Goal: Task Accomplishment & Management: Use online tool/utility

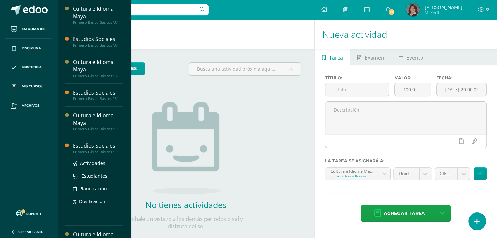
click at [97, 149] on div "Estudios Sociales" at bounding box center [98, 146] width 50 height 8
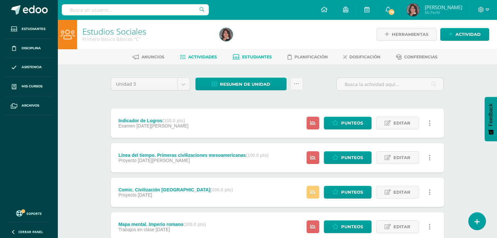
click at [258, 54] on link "Estudiantes" at bounding box center [252, 57] width 39 height 10
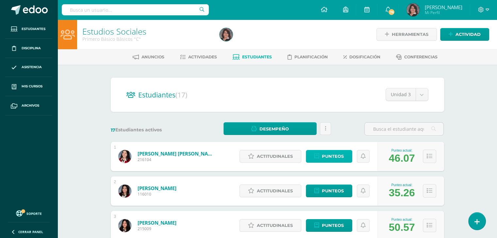
click at [325, 155] on span "Punteos" at bounding box center [333, 157] width 22 height 12
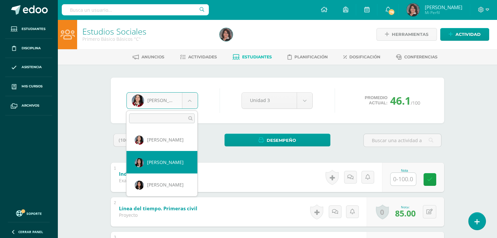
select select "3490"
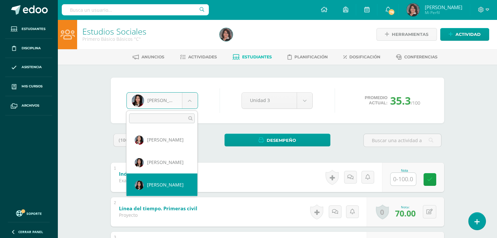
select select "177"
select select "191"
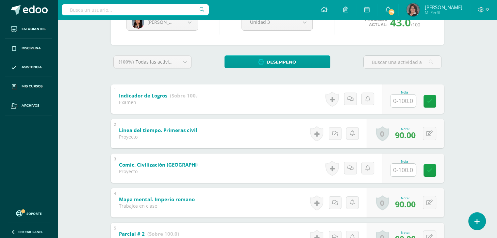
scroll to position [91, 0]
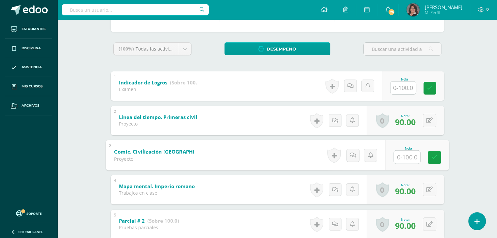
click at [405, 162] on input "text" at bounding box center [407, 157] width 26 height 13
type input "96"
click at [465, 162] on div "Estudios Sociales Primero Básico Básicos "C" Herramientas Detalle de asistencia…" at bounding box center [276, 209] width 439 height 562
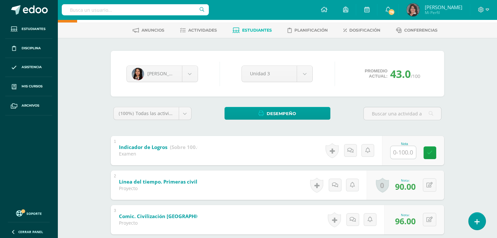
scroll to position [0, 0]
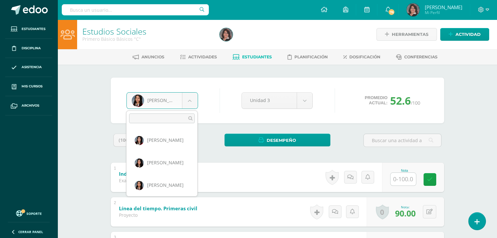
scroll to position [44, 0]
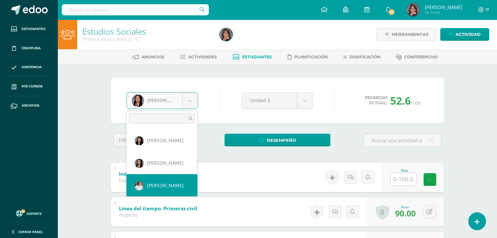
select select "3666"
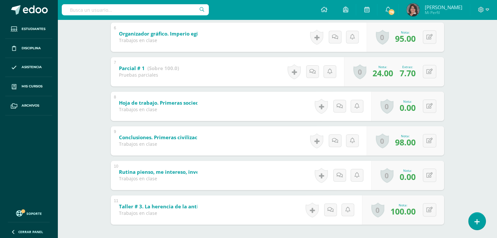
scroll to position [327, 0]
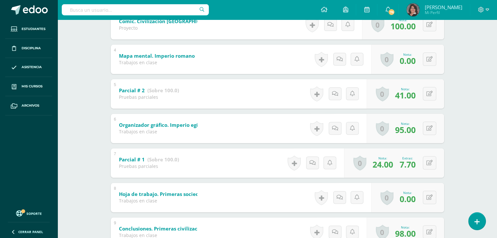
scroll to position [209, 0]
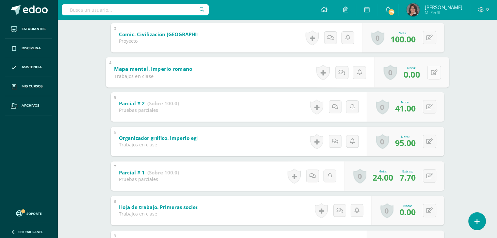
click at [429, 73] on button at bounding box center [434, 73] width 14 height 14
type input "50"
click at [471, 57] on div "Estudios Sociales Primero Básico Básicos "C" Herramientas Detalle de asistencia…" at bounding box center [276, 92] width 439 height 562
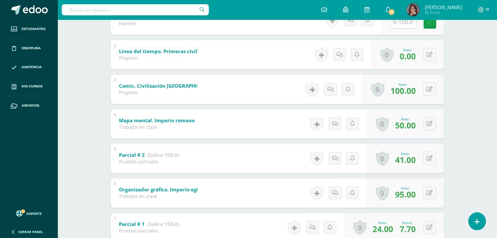
scroll to position [144, 0]
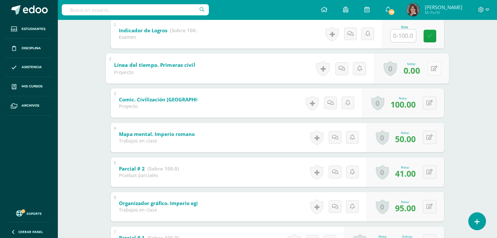
click at [427, 67] on button at bounding box center [434, 69] width 14 height 14
type input "50"
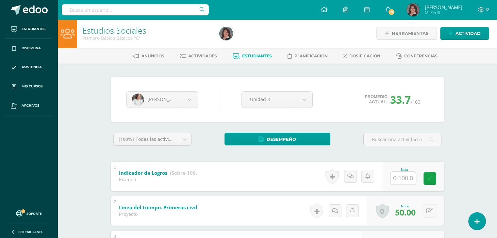
scroll to position [0, 0]
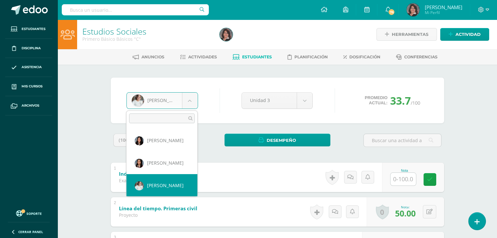
scroll to position [67, 0]
select select "192"
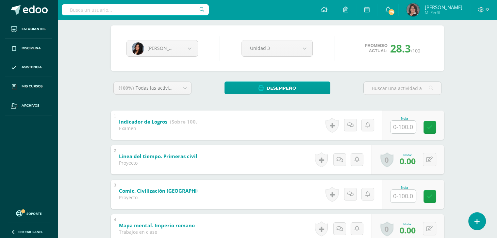
scroll to position [65, 0]
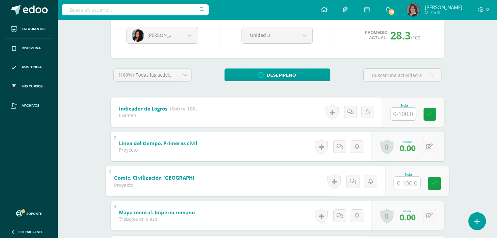
click at [403, 184] on input "text" at bounding box center [407, 183] width 26 height 13
type input "88"
click at [482, 174] on div "Estudios Sociales Primero Básico Básicos "C" Herramientas Detalle de asistencia…" at bounding box center [276, 235] width 439 height 562
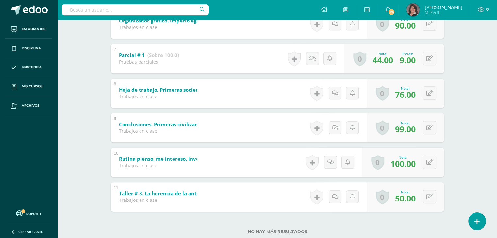
scroll to position [340, 0]
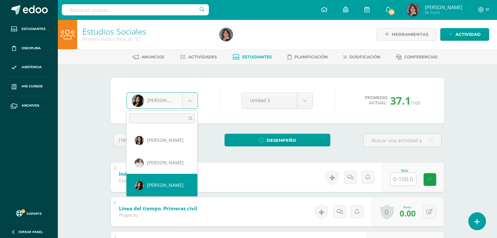
scroll to position [90, 0]
select select "183"
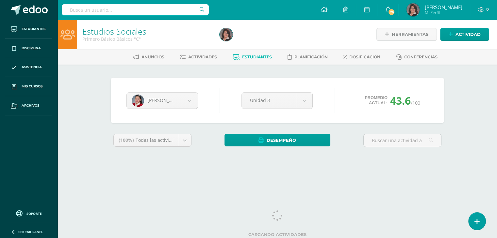
click at [474, 141] on div "Estudios Sociales Primero Básico Básicos "C" Herramientas Detalle de asistencia…" at bounding box center [276, 98] width 439 height 156
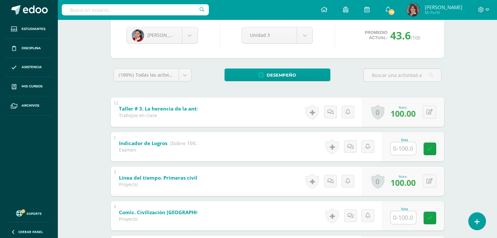
scroll to position [78, 0]
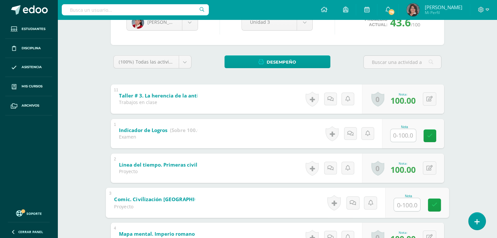
click at [404, 204] on input "text" at bounding box center [407, 204] width 26 height 13
type input "88"
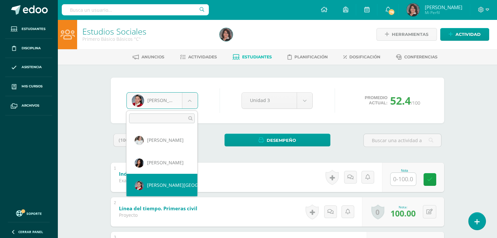
scroll to position [112, 0]
select select "193"
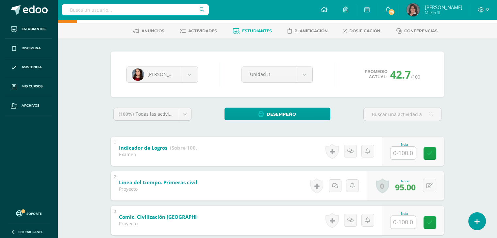
scroll to position [39, 0]
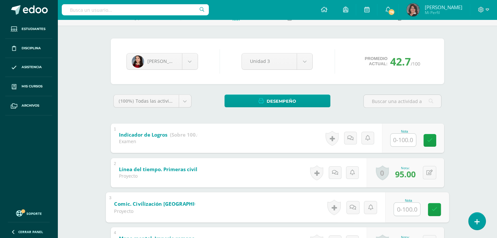
click at [402, 211] on input "text" at bounding box center [407, 209] width 26 height 13
type input "96"
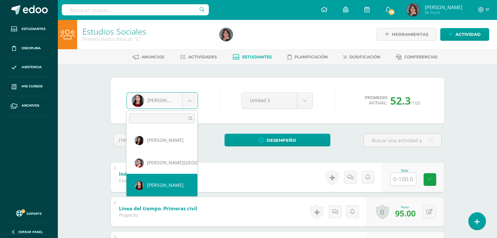
scroll to position [135, 0]
select select "184"
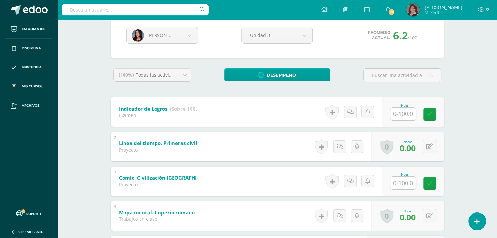
scroll to position [78, 0]
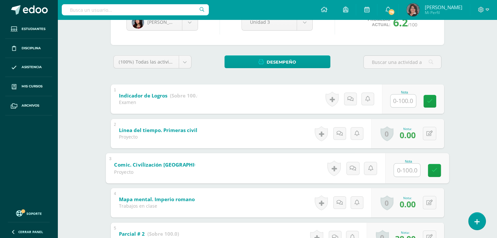
click at [405, 171] on input "text" at bounding box center [407, 170] width 26 height 13
type input "0"
click at [464, 164] on div "Estudios Sociales Primero Básico Básicos "C" Herramientas Detalle de asistencia…" at bounding box center [276, 222] width 439 height 562
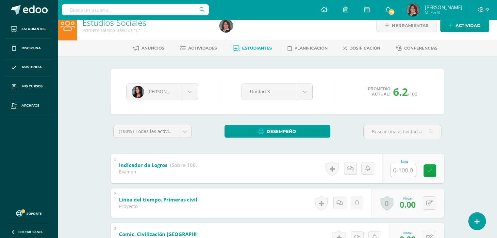
scroll to position [0, 0]
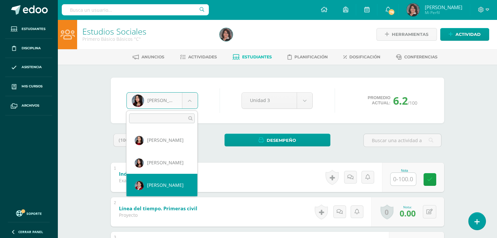
select select "3497"
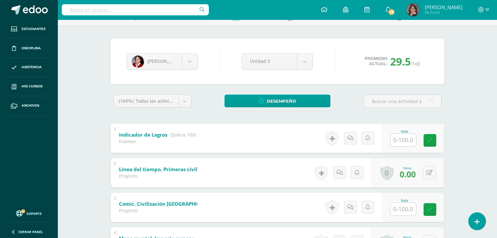
scroll to position [52, 0]
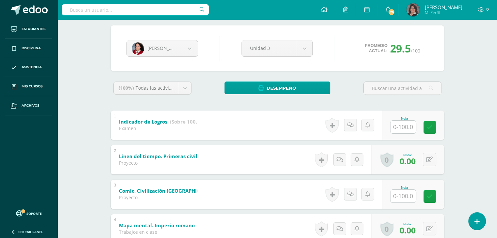
click at [403, 195] on input "text" at bounding box center [402, 196] width 25 height 13
type input "50"
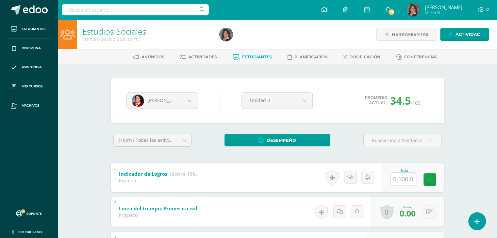
scroll to position [208, 0]
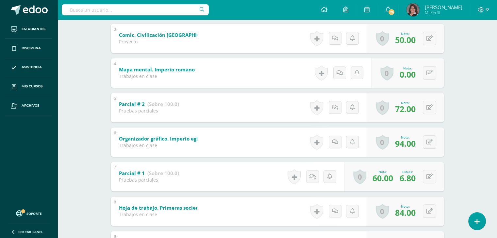
click at [483, 116] on div "Estudios Sociales Primero Básico Básicos "C" Herramientas Detalle de asistencia…" at bounding box center [276, 92] width 439 height 562
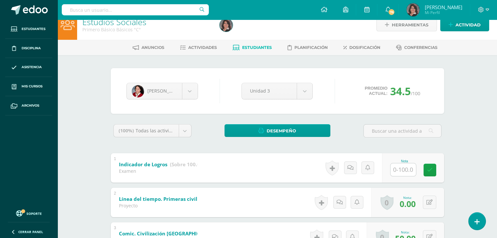
scroll to position [0, 0]
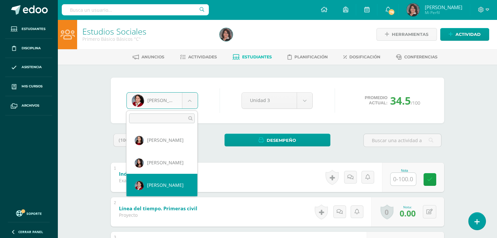
scroll to position [180, 0]
select select "3709"
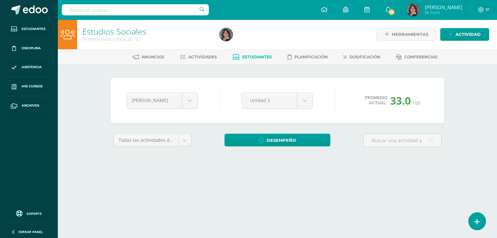
click at [475, 130] on div "Estudios Sociales Primero Básico Básicos "C" Herramientas Detalle de asistencia…" at bounding box center [276, 98] width 439 height 156
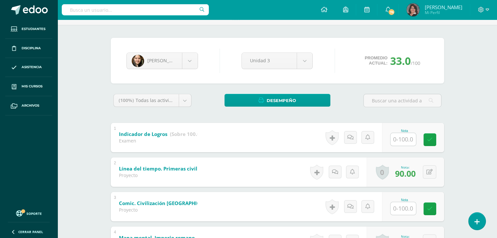
scroll to position [52, 0]
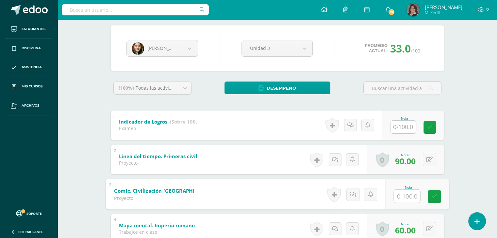
click at [400, 201] on input "text" at bounding box center [407, 196] width 26 height 13
type input "50"
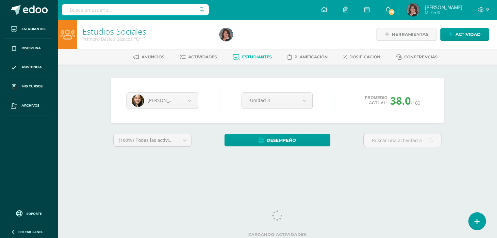
click at [479, 107] on div "Estudios Sociales Primero Básico Básicos "C" Herramientas Detalle de asistencia…" at bounding box center [276, 98] width 439 height 156
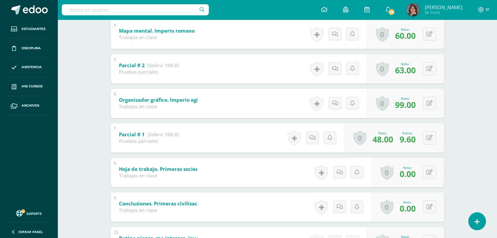
scroll to position [248, 0]
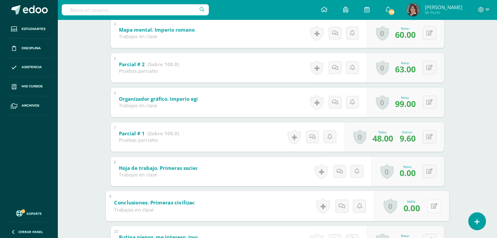
click at [427, 203] on button at bounding box center [434, 207] width 14 height 14
type input "90"
click at [455, 189] on div "Sara Pineda Camila Alvarado Sophia Araujo Sophia Castro Emma Flores Victoria Ma…" at bounding box center [277, 74] width 359 height 517
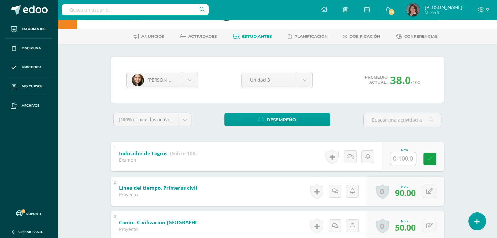
scroll to position [0, 0]
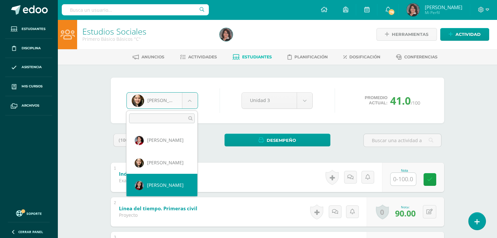
select select "195"
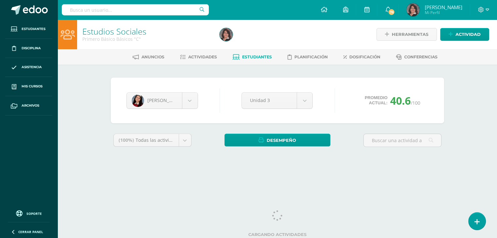
click at [479, 124] on div "Estudios Sociales Primero Básico Básicos "C" Herramientas Detalle de asistencia…" at bounding box center [276, 98] width 439 height 156
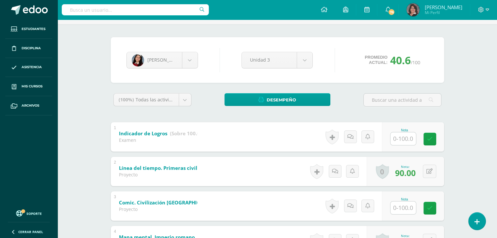
scroll to position [52, 0]
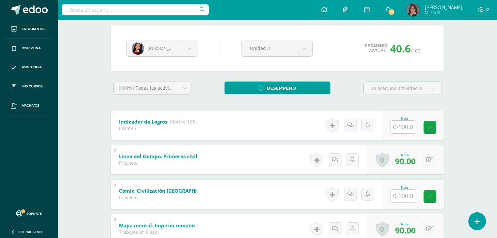
click at [401, 190] on input "text" at bounding box center [402, 196] width 25 height 13
type input "96"
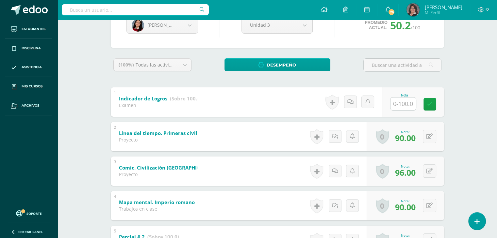
scroll to position [73, 0]
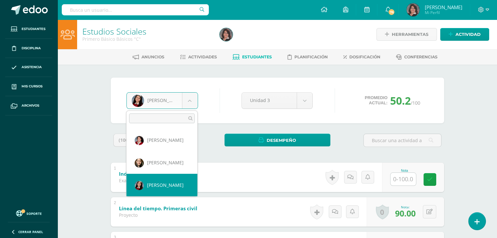
scroll to position [225, 0]
select select "3396"
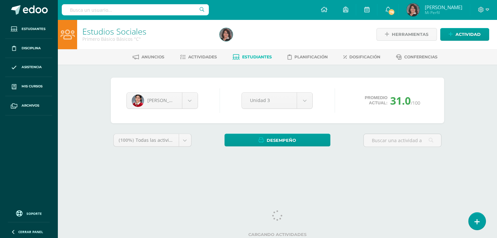
click at [469, 124] on div "Estudios Sociales Primero Básico Básicos "C" Herramientas Detalle de asistencia…" at bounding box center [276, 98] width 439 height 156
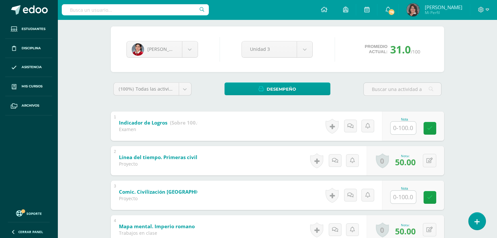
scroll to position [52, 0]
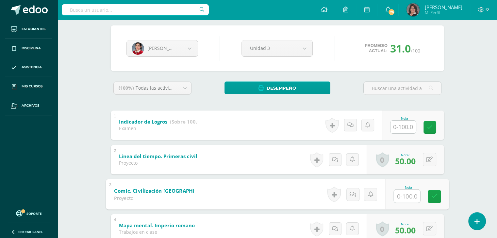
click at [407, 196] on input "text" at bounding box center [407, 196] width 26 height 13
type input "50"
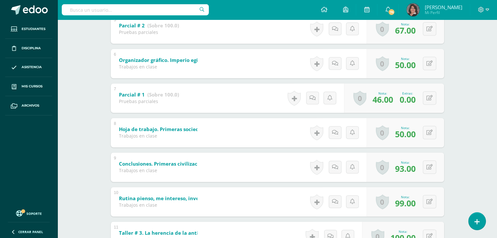
scroll to position [287, 0]
click at [429, 95] on button at bounding box center [434, 98] width 14 height 14
drag, startPoint x: 384, startPoint y: 97, endPoint x: 400, endPoint y: 98, distance: 15.4
click at [400, 98] on input "0.00" at bounding box center [392, 99] width 26 height 13
click at [430, 98] on icon at bounding box center [433, 98] width 7 height 6
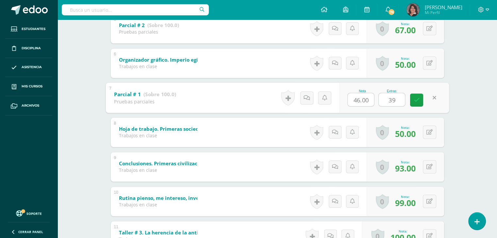
click at [394, 101] on input "39" at bounding box center [392, 99] width 26 height 13
type input "3"
type input "3.9"
click at [418, 102] on icon at bounding box center [416, 100] width 6 height 6
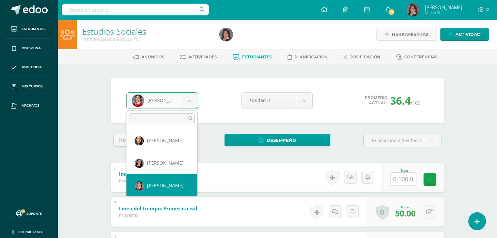
scroll to position [248, 0]
select select "198"
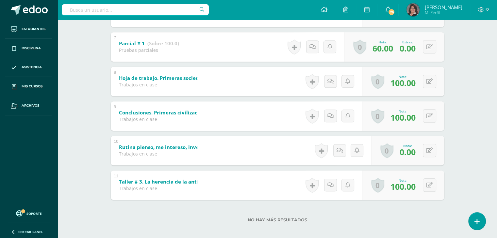
scroll to position [344, 0]
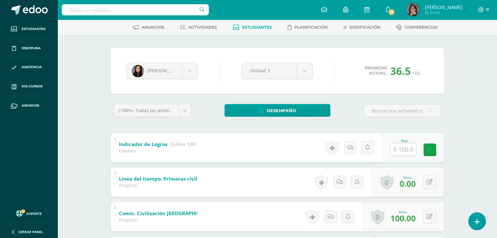
scroll to position [0, 0]
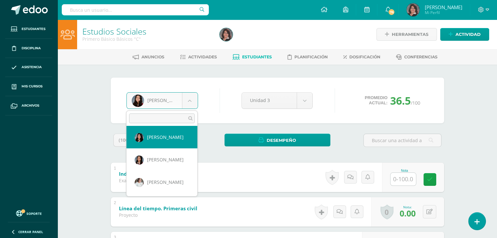
scroll to position [25, 0]
select select "3490"
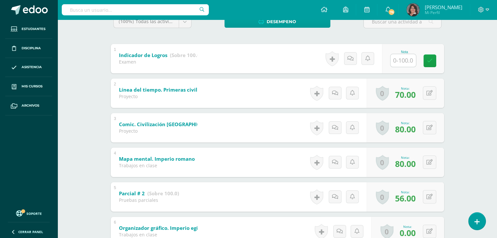
scroll to position [131, 0]
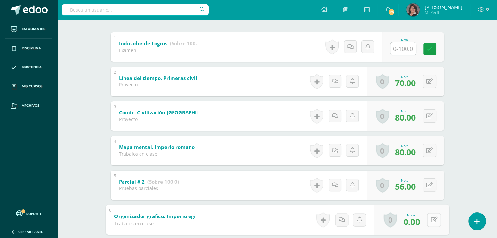
click at [429, 219] on button at bounding box center [434, 220] width 14 height 14
type input "50"
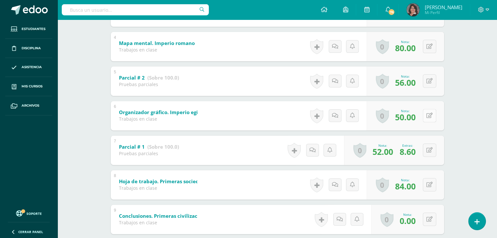
scroll to position [235, 0]
click at [428, 219] on button at bounding box center [434, 220] width 14 height 14
type input "6"
type input "50"
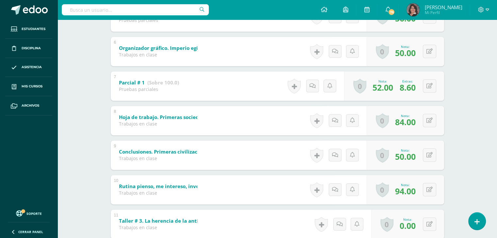
scroll to position [300, 0]
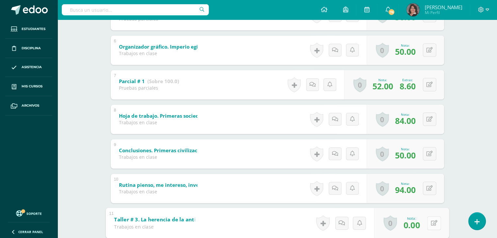
click at [428, 221] on button at bounding box center [434, 224] width 14 height 14
type input "50"
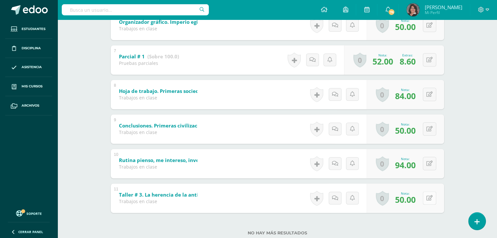
scroll to position [327, 0]
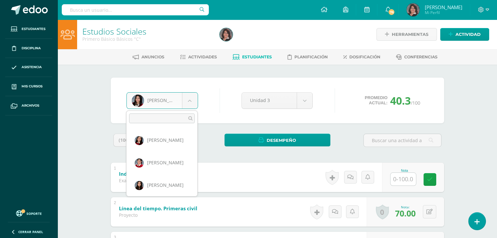
scroll to position [270, 0]
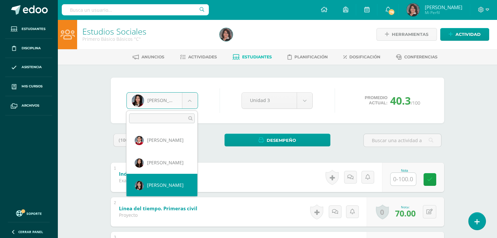
select select "199"
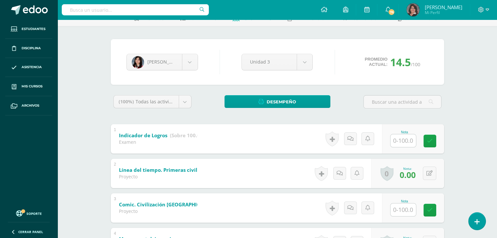
scroll to position [39, 0]
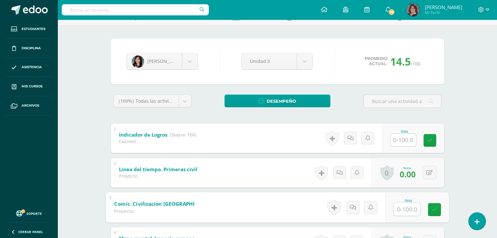
click at [402, 208] on input "text" at bounding box center [407, 209] width 26 height 13
type input "50"
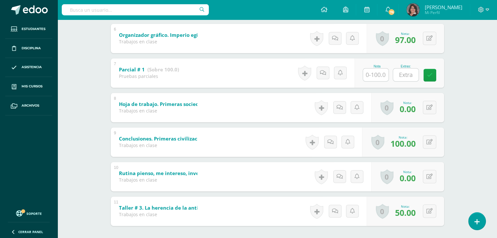
scroll to position [314, 0]
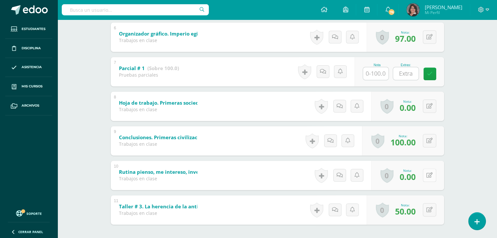
click at [432, 175] on button at bounding box center [429, 175] width 13 height 13
type input "100"
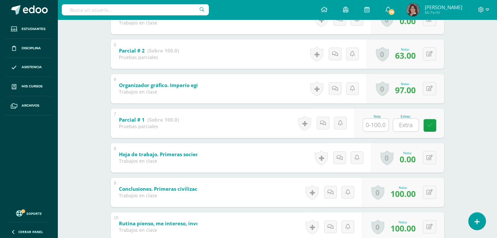
scroll to position [261, 0]
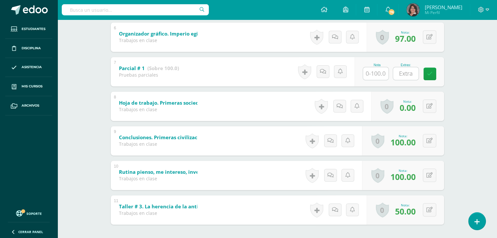
scroll to position [327, 0]
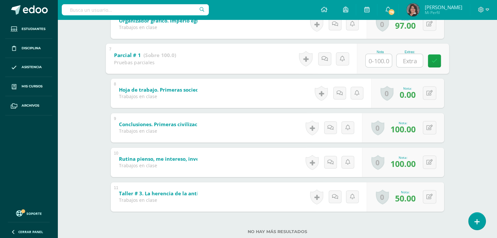
click at [401, 57] on input "text" at bounding box center [409, 60] width 26 height 13
click at [437, 60] on link at bounding box center [434, 60] width 13 height 13
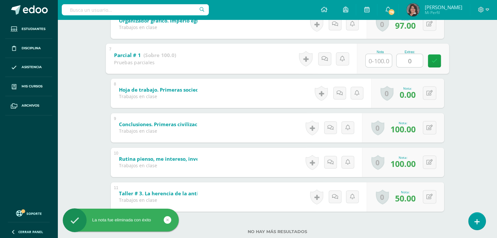
type input "0"
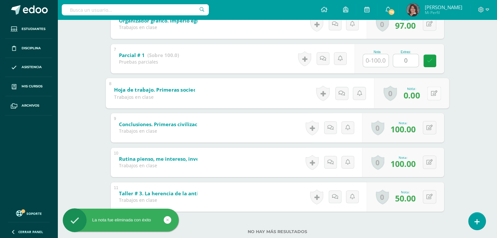
click at [433, 92] on button at bounding box center [434, 94] width 14 height 14
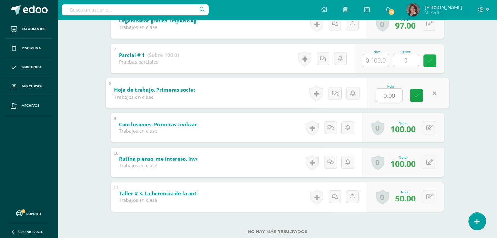
click at [431, 63] on icon at bounding box center [430, 61] width 6 height 6
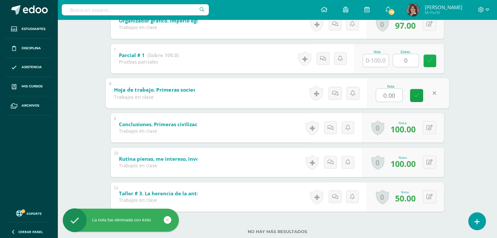
click at [431, 63] on icon at bounding box center [430, 61] width 6 height 6
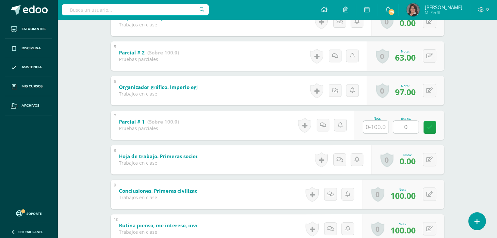
scroll to position [257, 0]
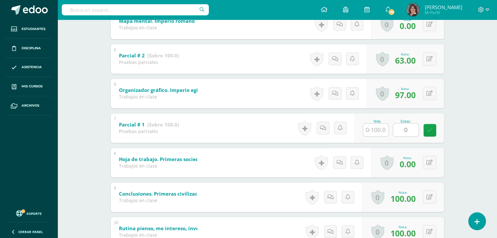
click at [477, 126] on div "Estudios Sociales Primero Básico Básicos "C" Herramientas Detalle de asistencia…" at bounding box center [276, 44] width 439 height 562
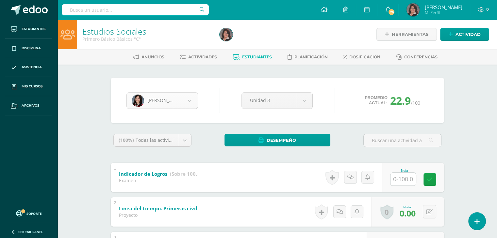
scroll to position [270, 0]
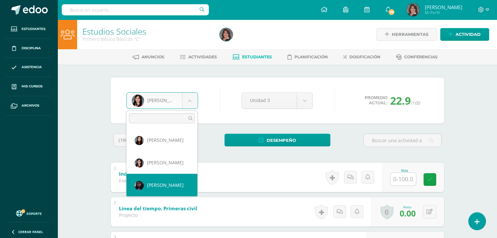
select select "3668"
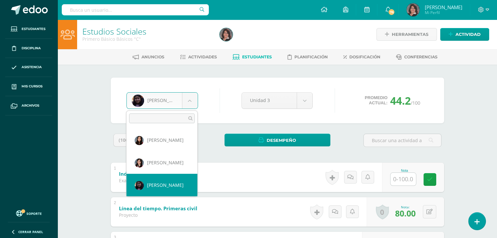
scroll to position [315, 0]
select select "3492"
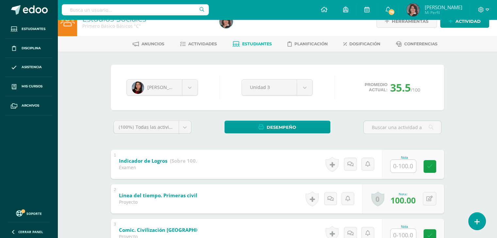
scroll to position [26, 0]
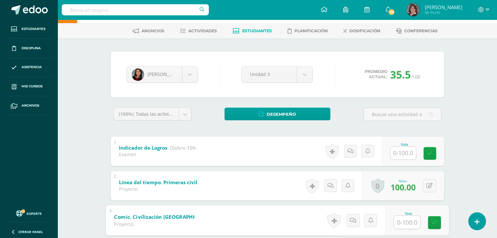
click at [408, 224] on input "text" at bounding box center [407, 222] width 26 height 13
type input "100"
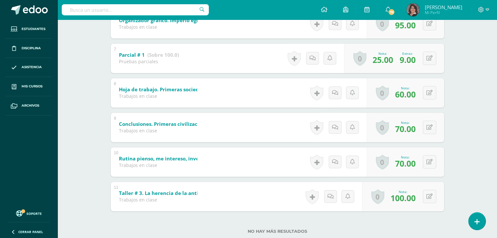
scroll to position [340, 0]
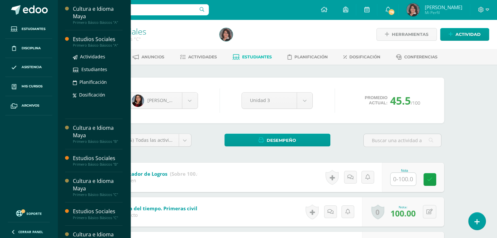
click at [90, 41] on div "Estudios Sociales" at bounding box center [98, 40] width 50 height 8
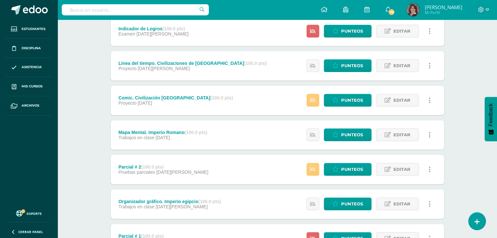
scroll to position [89, 0]
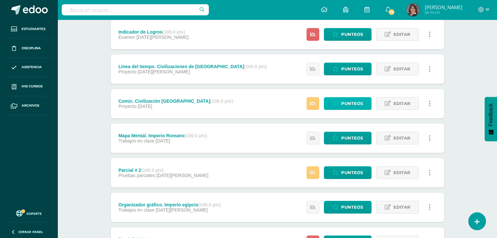
click at [357, 101] on span "Punteos" at bounding box center [352, 104] width 22 height 12
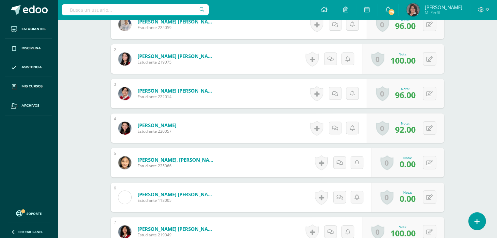
scroll to position [227, 0]
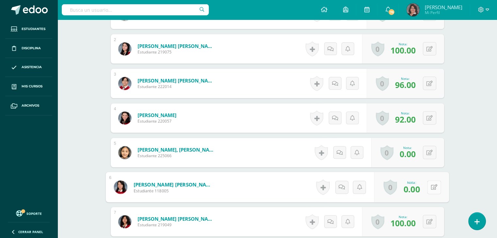
click at [427, 184] on button at bounding box center [434, 188] width 14 height 14
type input "92"
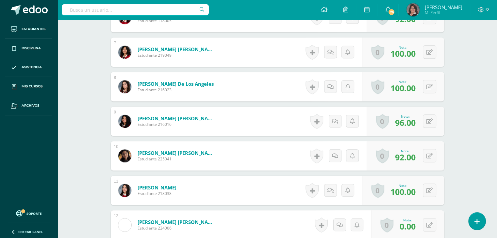
scroll to position [410, 0]
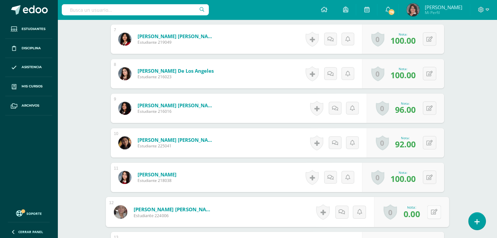
click at [430, 213] on button at bounding box center [434, 212] width 14 height 14
type input "92"
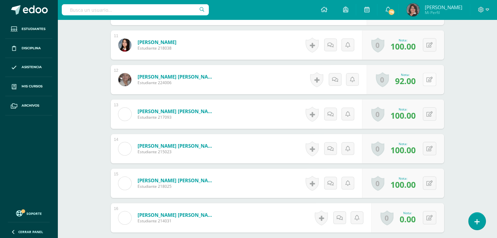
scroll to position [554, 0]
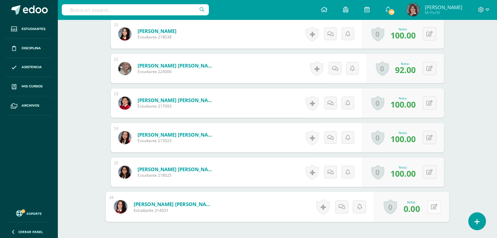
click at [427, 203] on div "0 Logros Logros obtenidos Aún no hay logros agregados Nota: 0.00" at bounding box center [411, 207] width 75 height 30
click at [429, 204] on div "0 Logros Logros obtenidos Aún no hay logros agregados Nota: 0.00" at bounding box center [407, 206] width 73 height 29
click at [429, 204] on button at bounding box center [434, 207] width 14 height 14
type input "92"
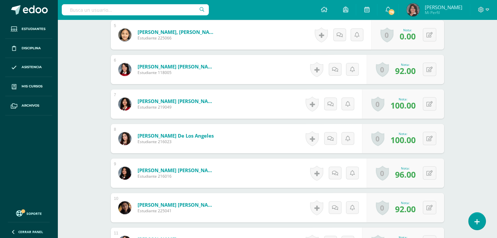
scroll to position [0, 0]
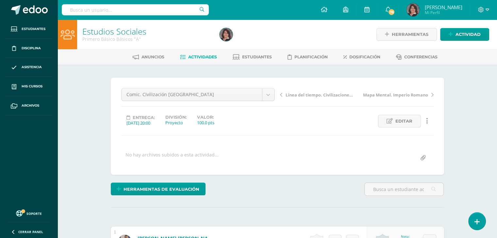
click at [193, 57] on span "Actividades" at bounding box center [202, 57] width 29 height 5
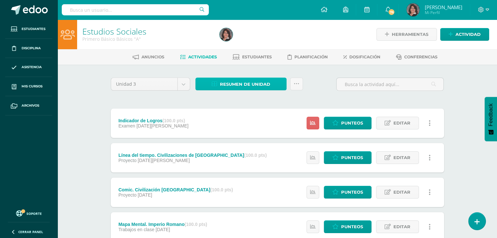
click at [237, 83] on span "Resumen de unidad" at bounding box center [245, 84] width 50 height 12
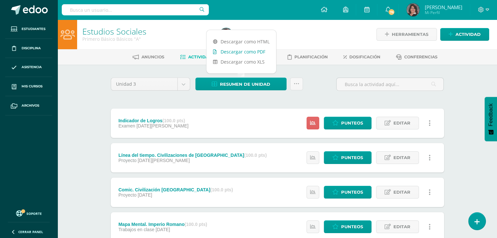
click at [235, 53] on link "Descargar como PDF" at bounding box center [241, 52] width 70 height 10
